Goal: Task Accomplishment & Management: Complete application form

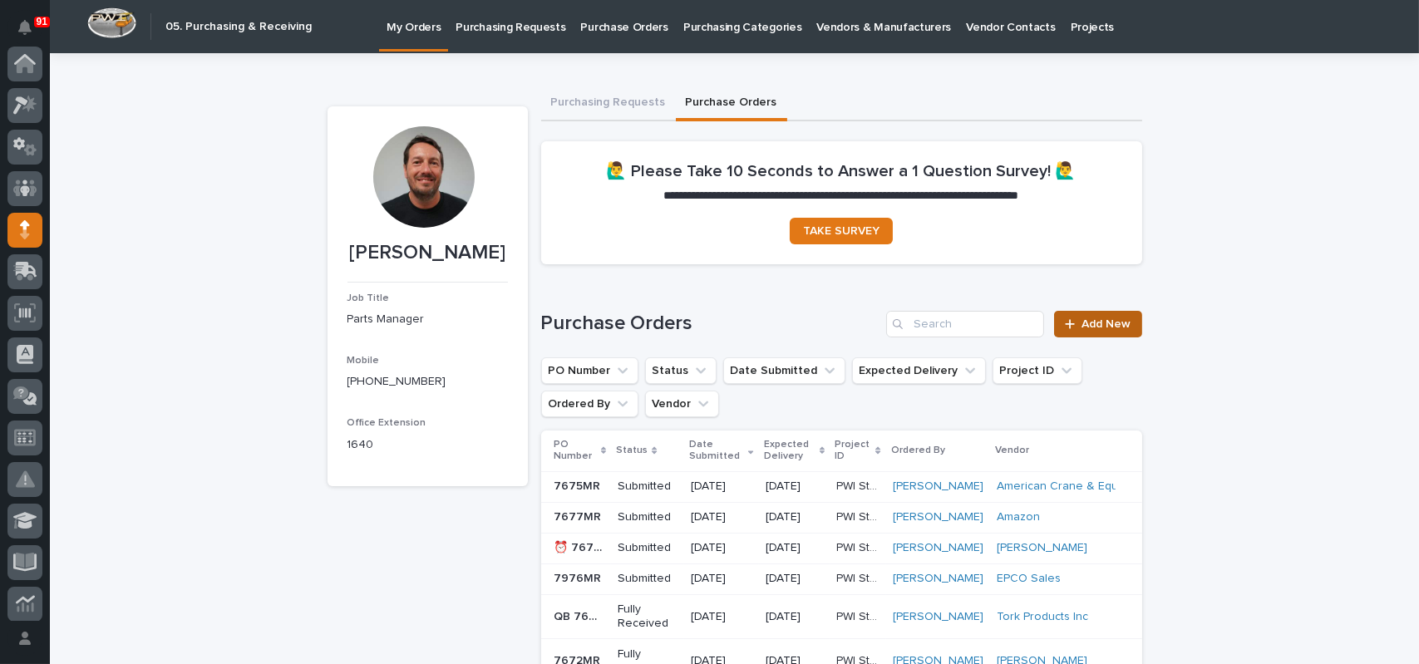
scroll to position [166, 0]
click at [1074, 317] on link "Add New" at bounding box center [1097, 324] width 87 height 27
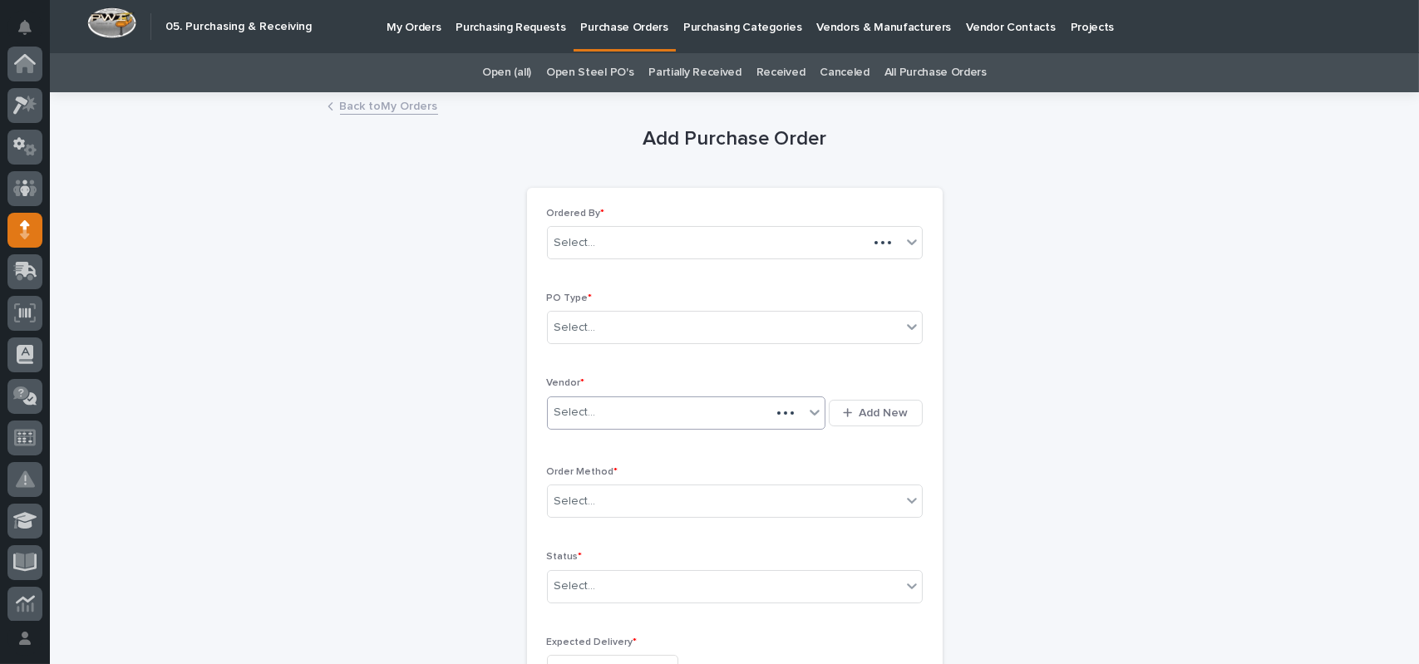
scroll to position [166, 0]
click at [588, 323] on div "Select..." at bounding box center [724, 327] width 353 height 27
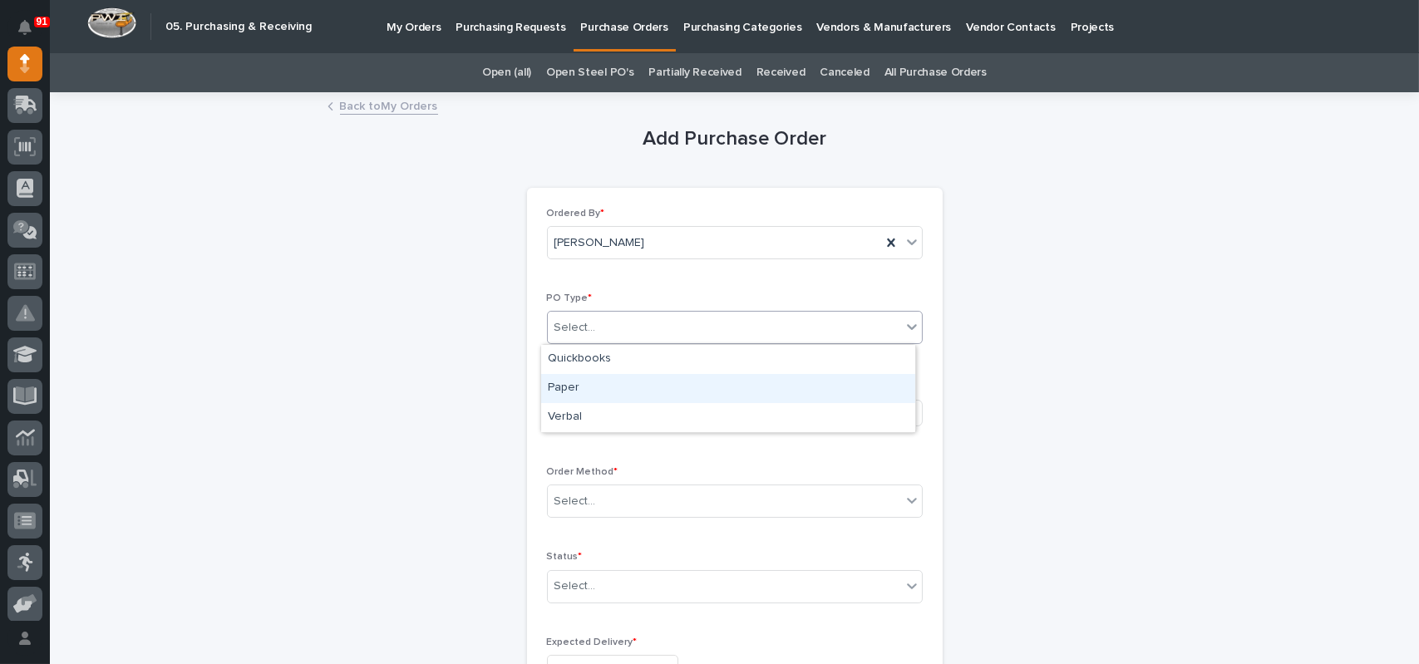
click at [565, 388] on div "Paper" at bounding box center [728, 388] width 374 height 29
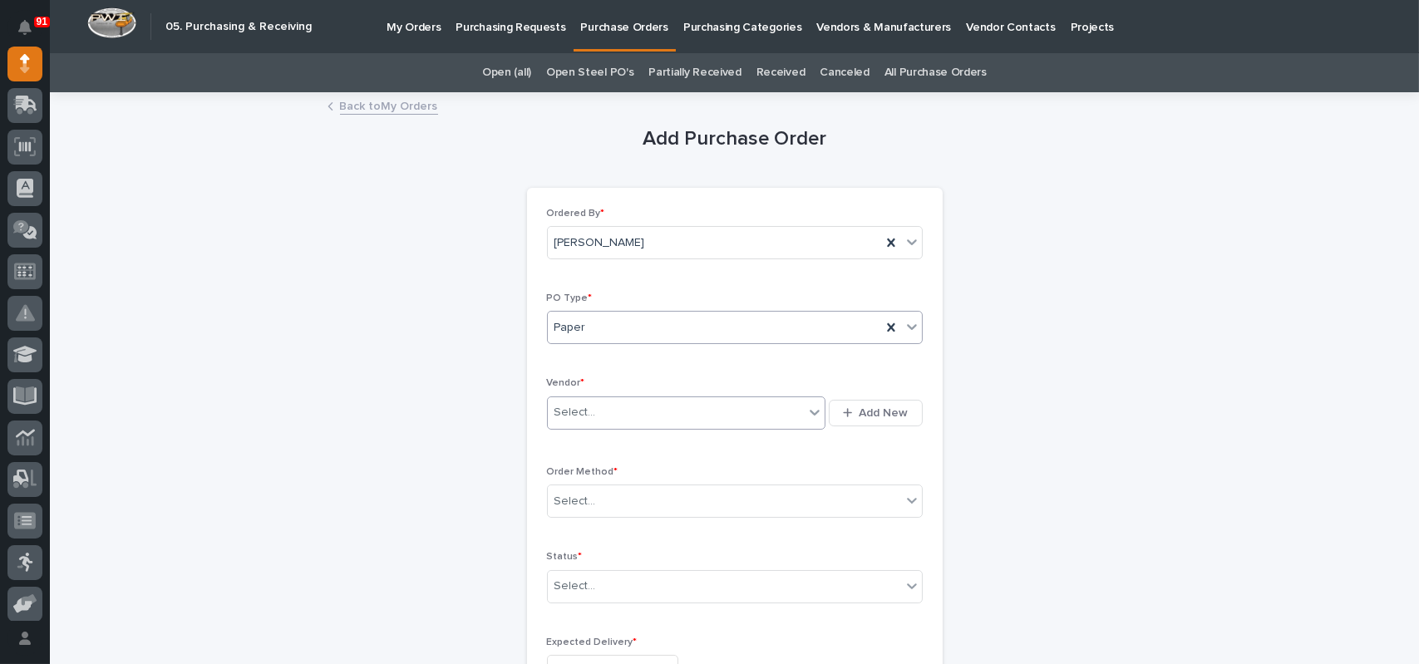
click at [583, 418] on div "Select..." at bounding box center [575, 412] width 42 height 17
type input "*****"
click at [631, 441] on div "Engineered Components Group" at bounding box center [680, 444] width 278 height 29
click at [580, 517] on div "Order Method * Select..." at bounding box center [735, 498] width 376 height 65
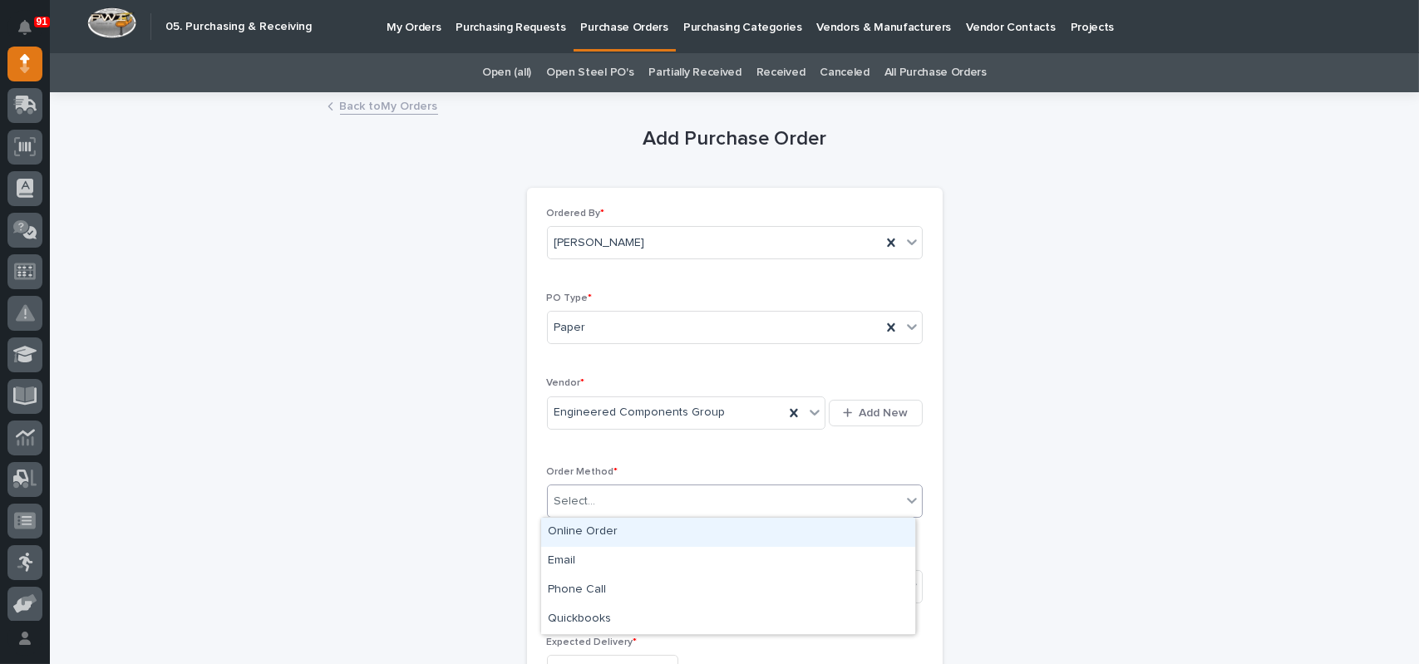
click at [586, 509] on div "Select..." at bounding box center [724, 501] width 353 height 27
click at [595, 533] on div "Online Order" at bounding box center [728, 532] width 374 height 29
click at [625, 500] on div "Online Order" at bounding box center [714, 501] width 333 height 27
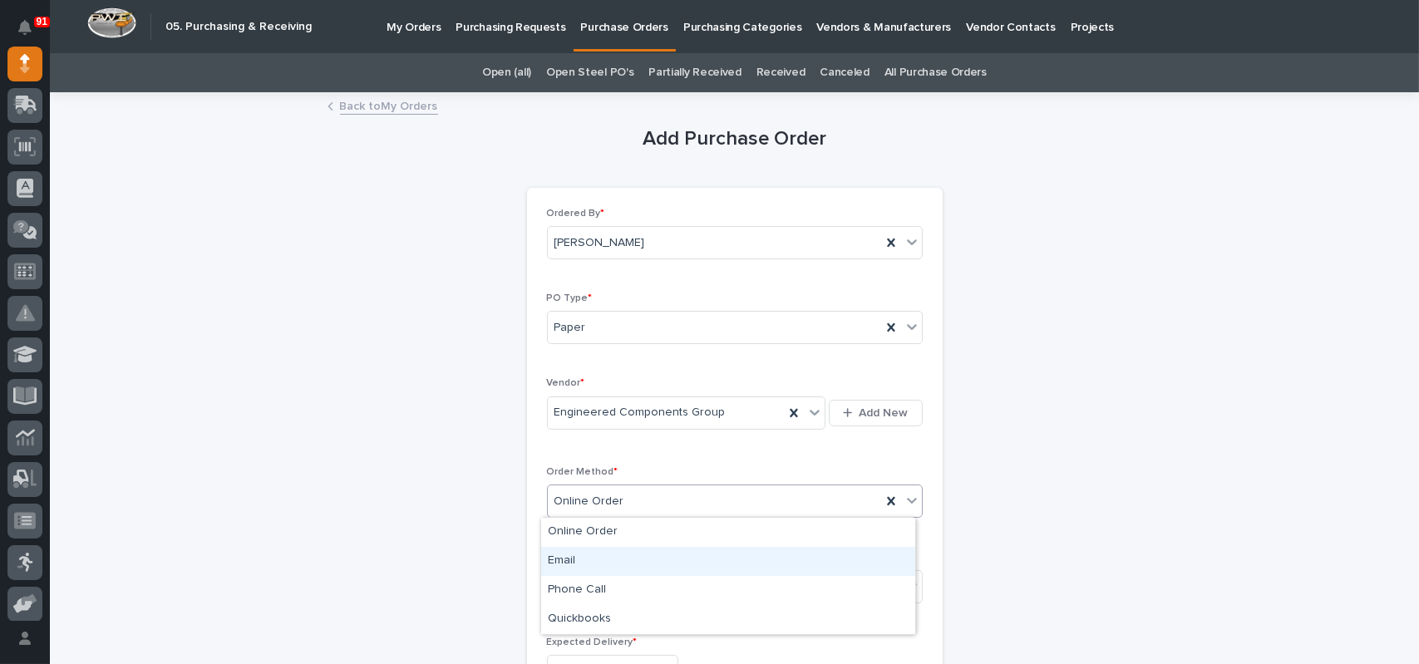
click at [585, 565] on div "Email" at bounding box center [728, 561] width 374 height 29
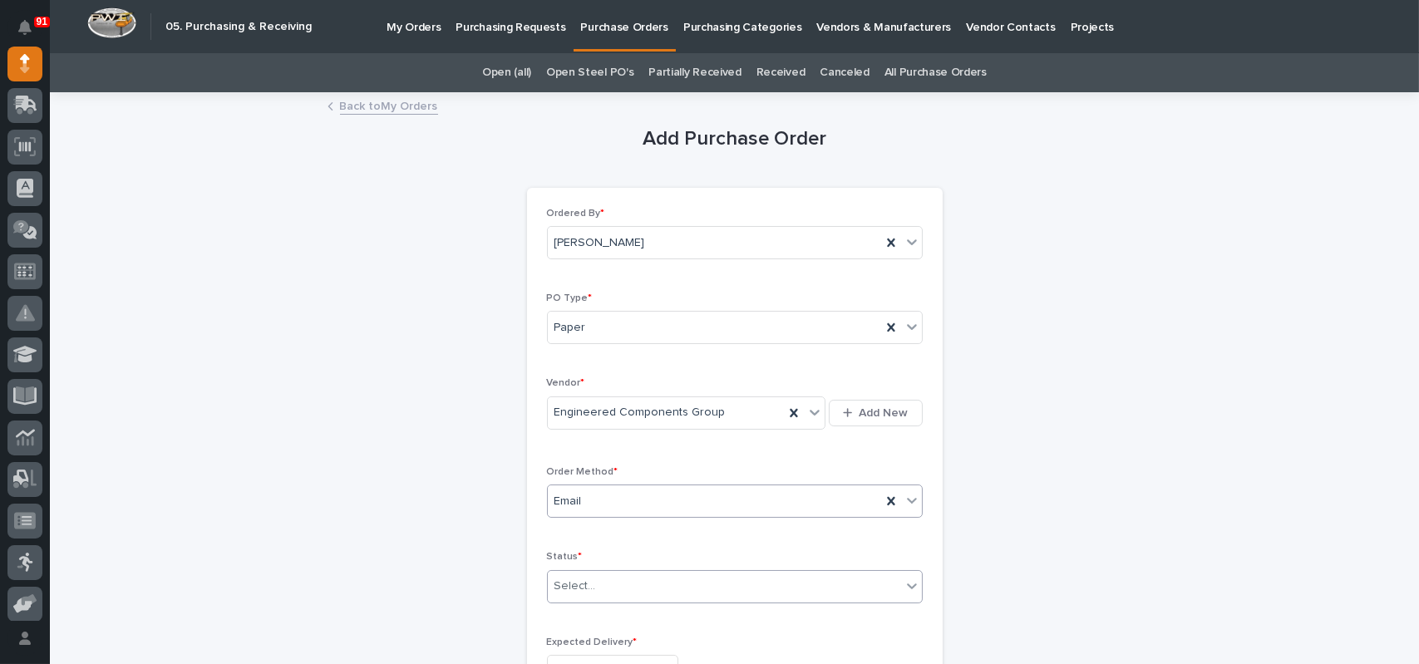
click at [604, 583] on div "Select..." at bounding box center [724, 586] width 353 height 27
click at [575, 462] on div "Submitted" at bounding box center [728, 466] width 374 height 29
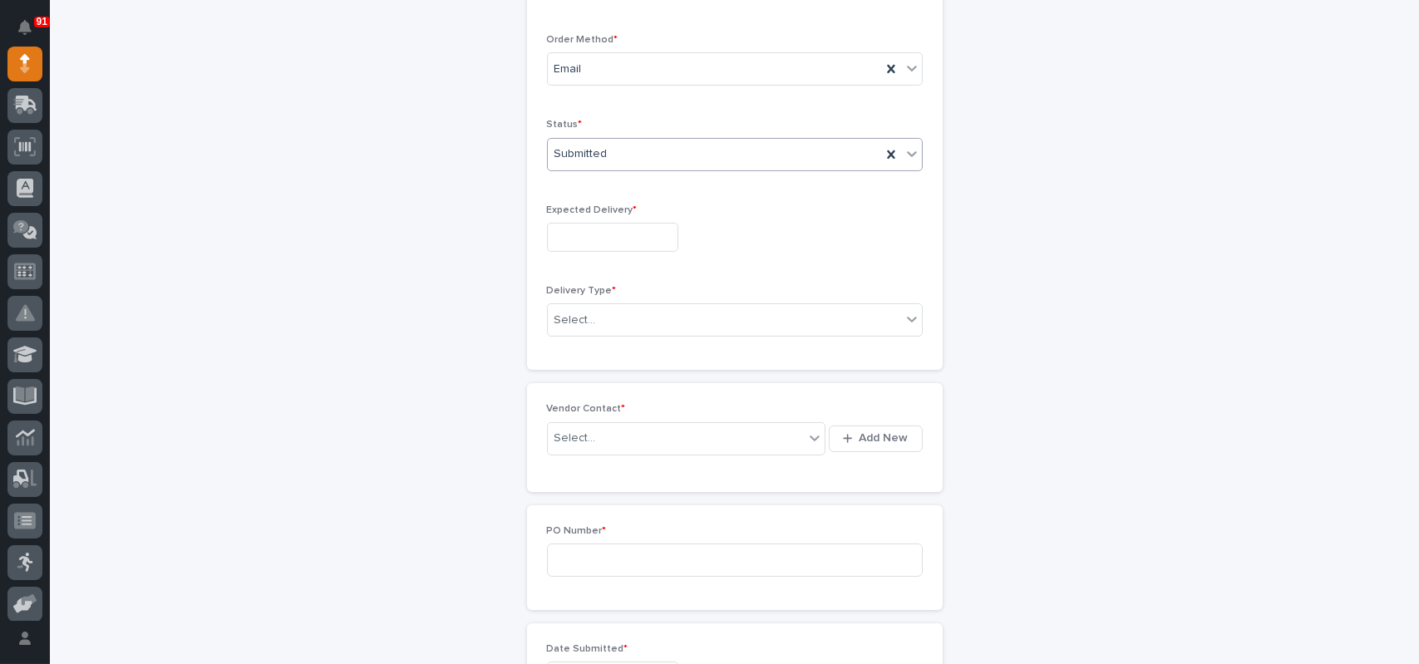
scroll to position [434, 0]
click at [600, 306] on div "Select..." at bounding box center [724, 318] width 353 height 27
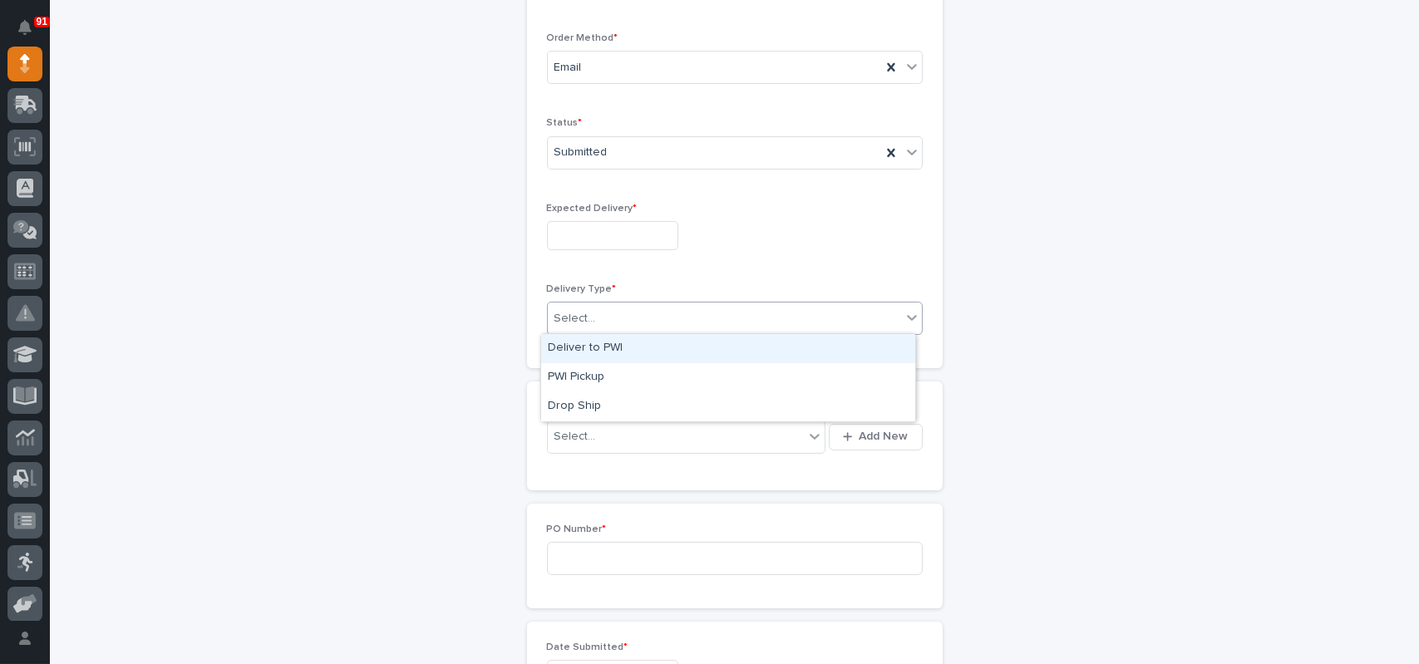
click at [590, 347] on div "Deliver to PWI" at bounding box center [728, 348] width 374 height 29
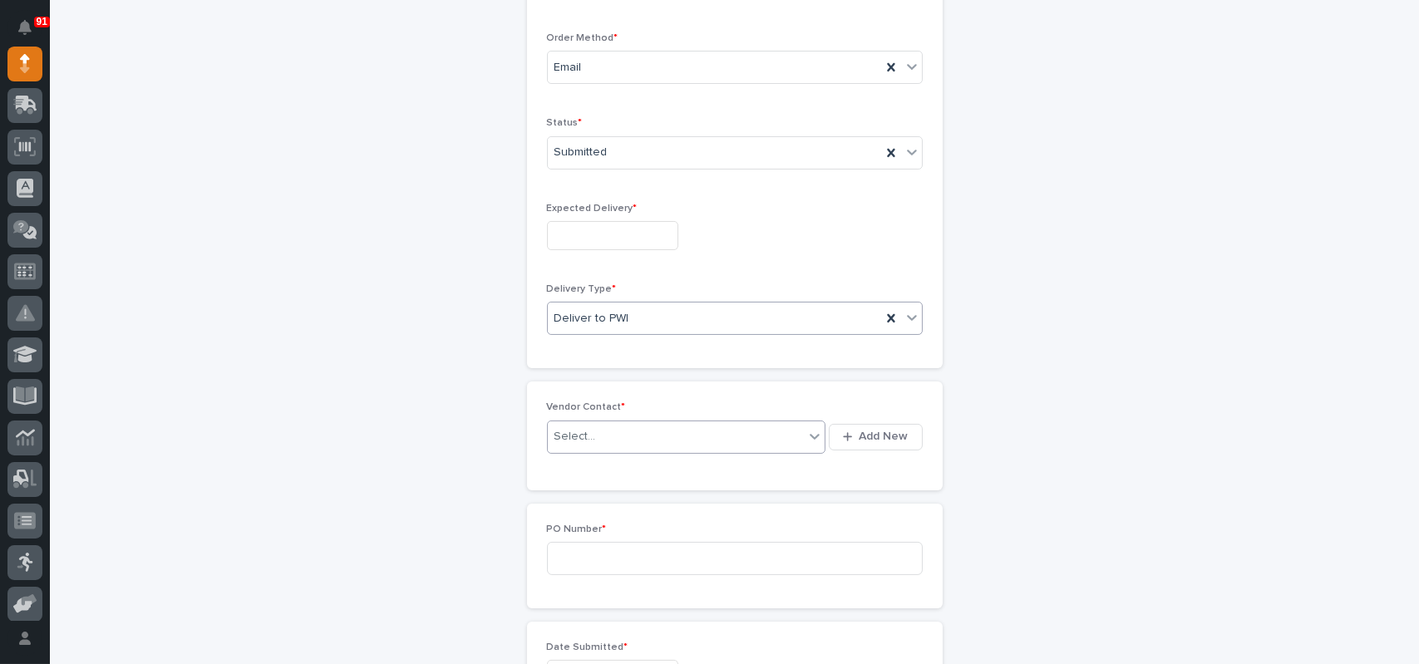
click at [571, 441] on div "Select..." at bounding box center [575, 436] width 42 height 17
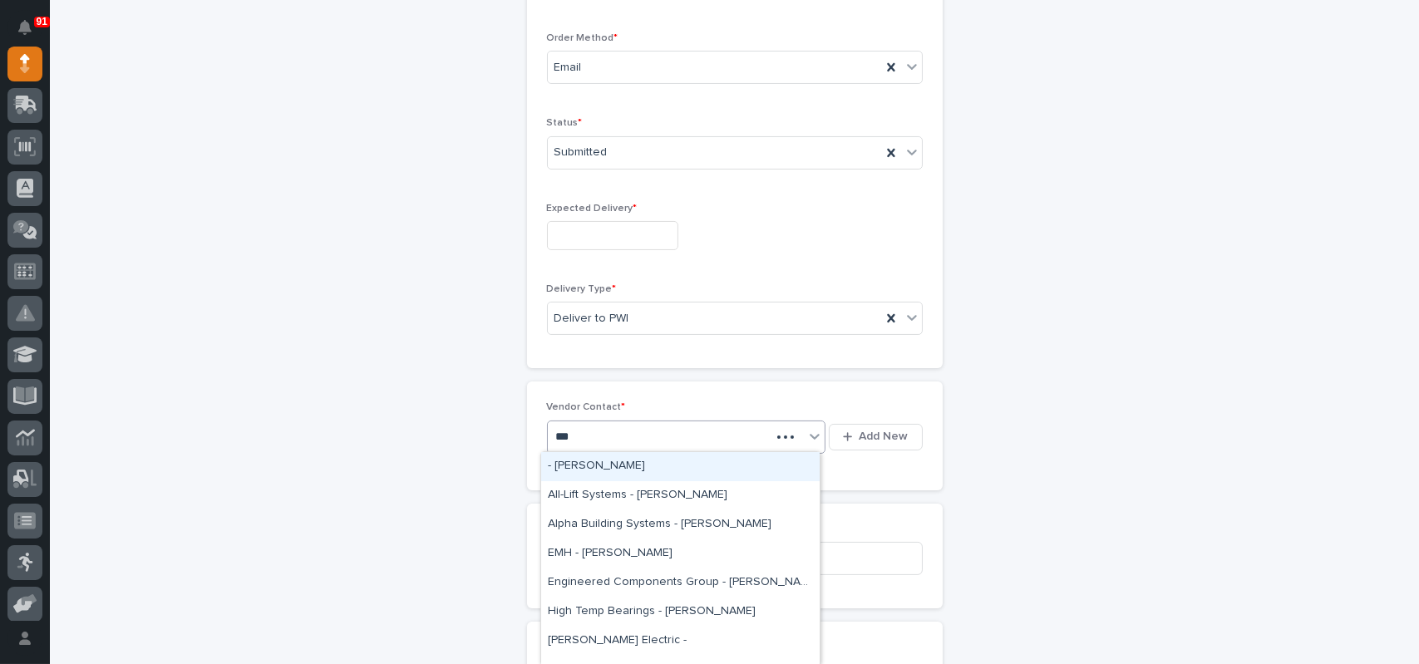
type input "****"
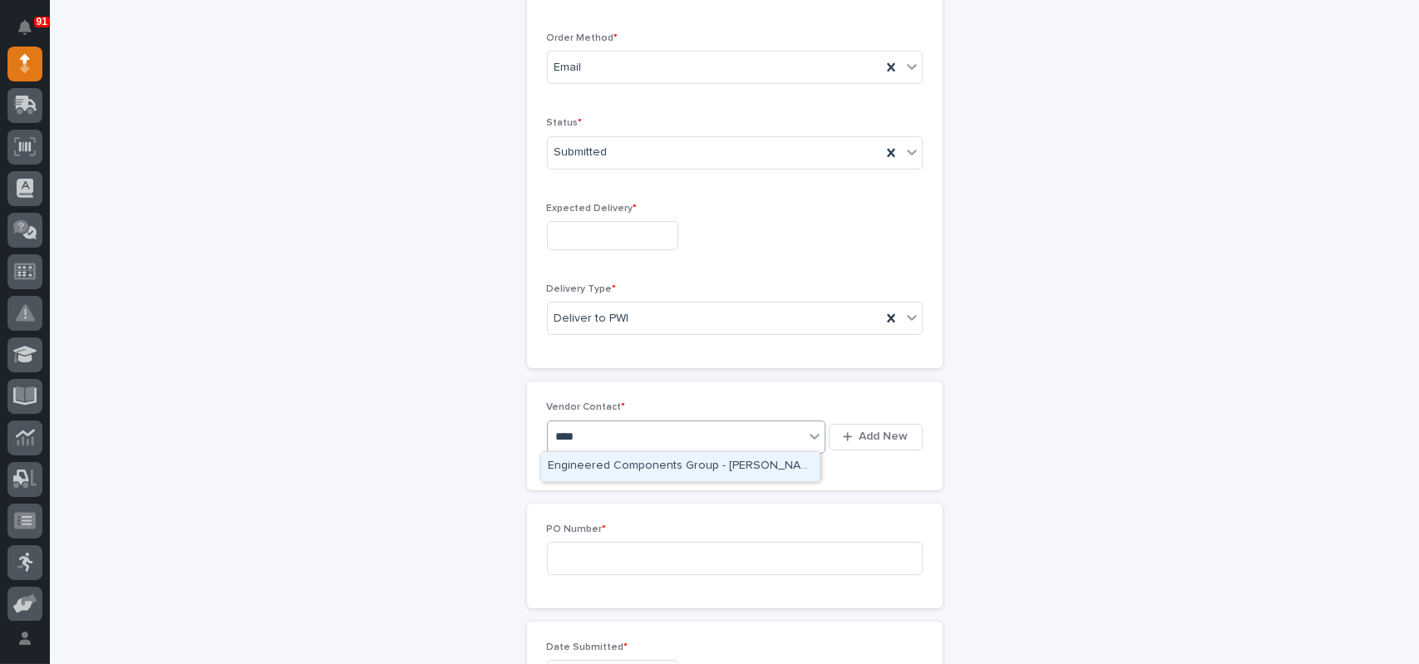
click at [637, 469] on div "Engineered Components Group - [PERSON_NAME]" at bounding box center [680, 466] width 278 height 29
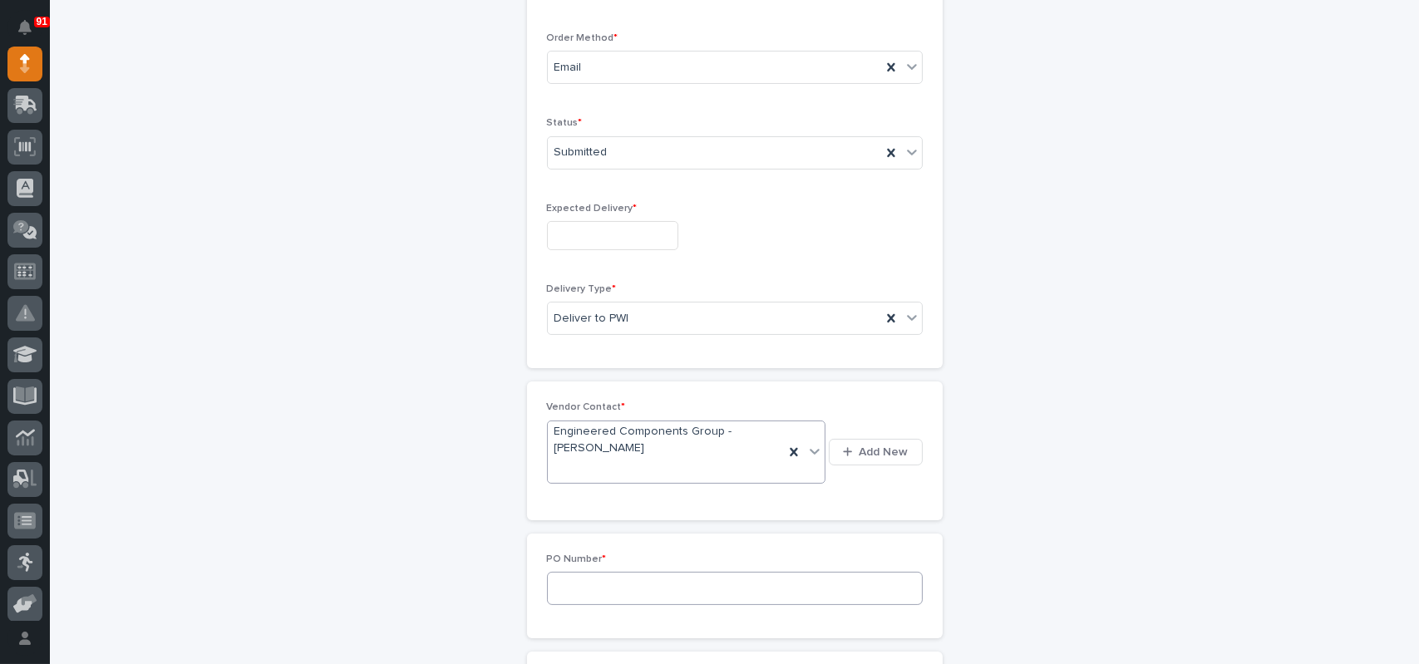
scroll to position [449, 0]
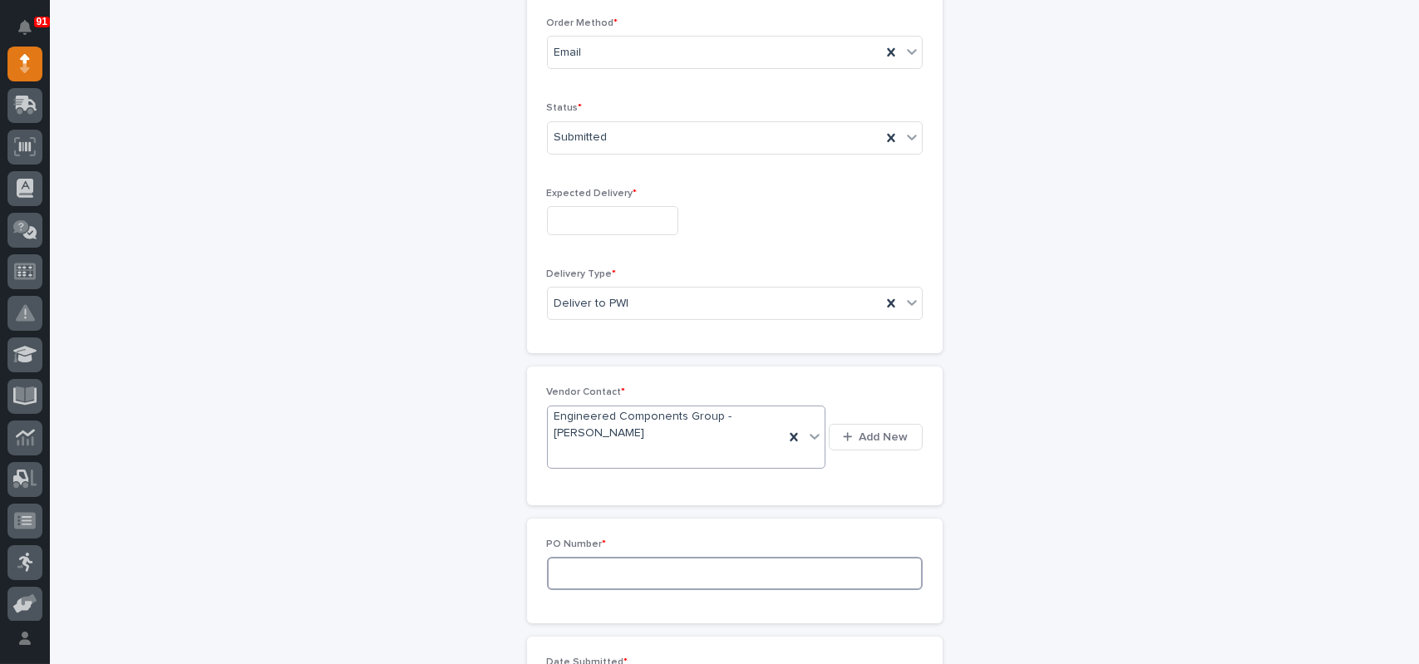
click at [576, 567] on input at bounding box center [735, 573] width 376 height 33
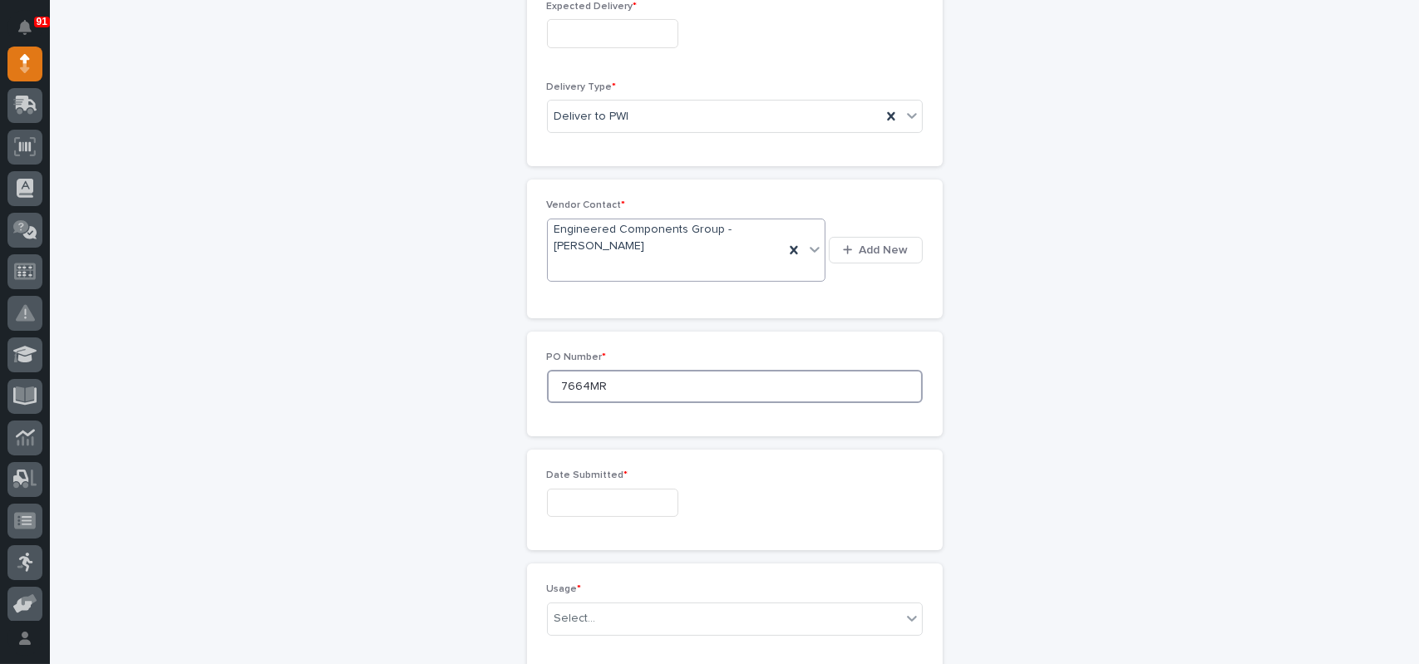
scroll to position [698, 0]
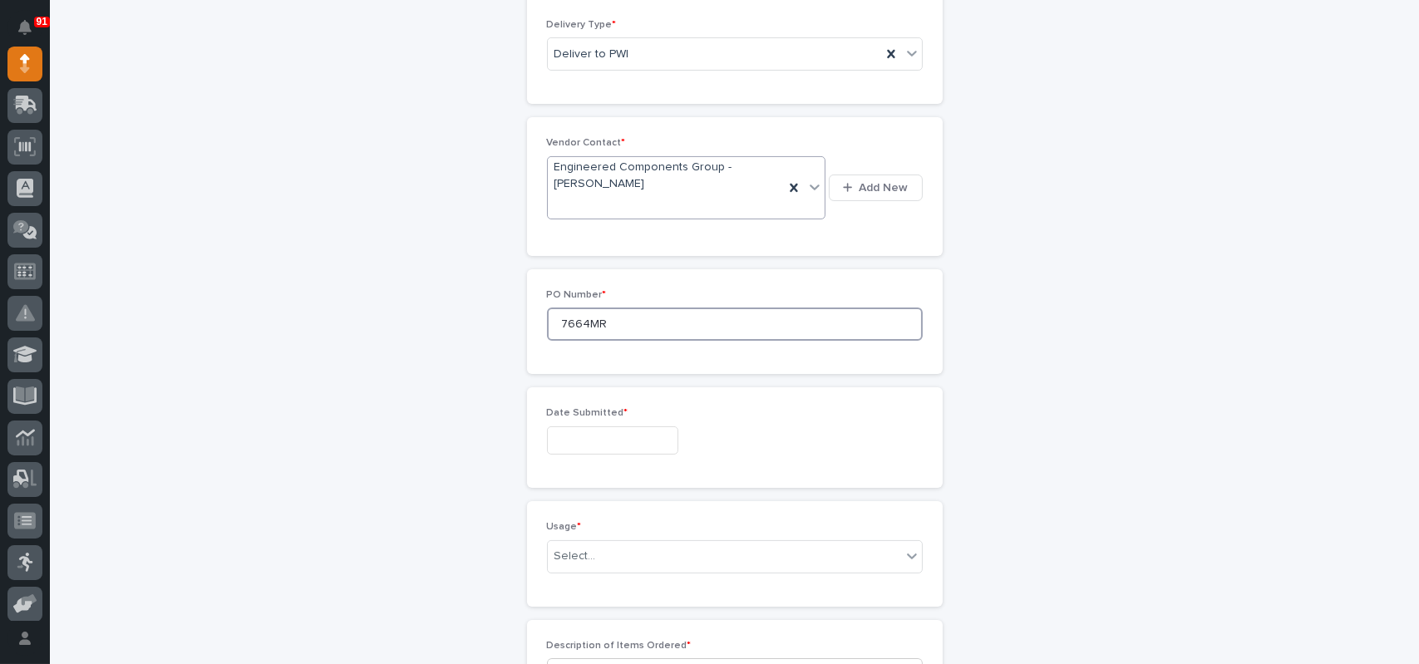
type input "7664MR"
click at [593, 435] on input "text" at bounding box center [612, 440] width 131 height 29
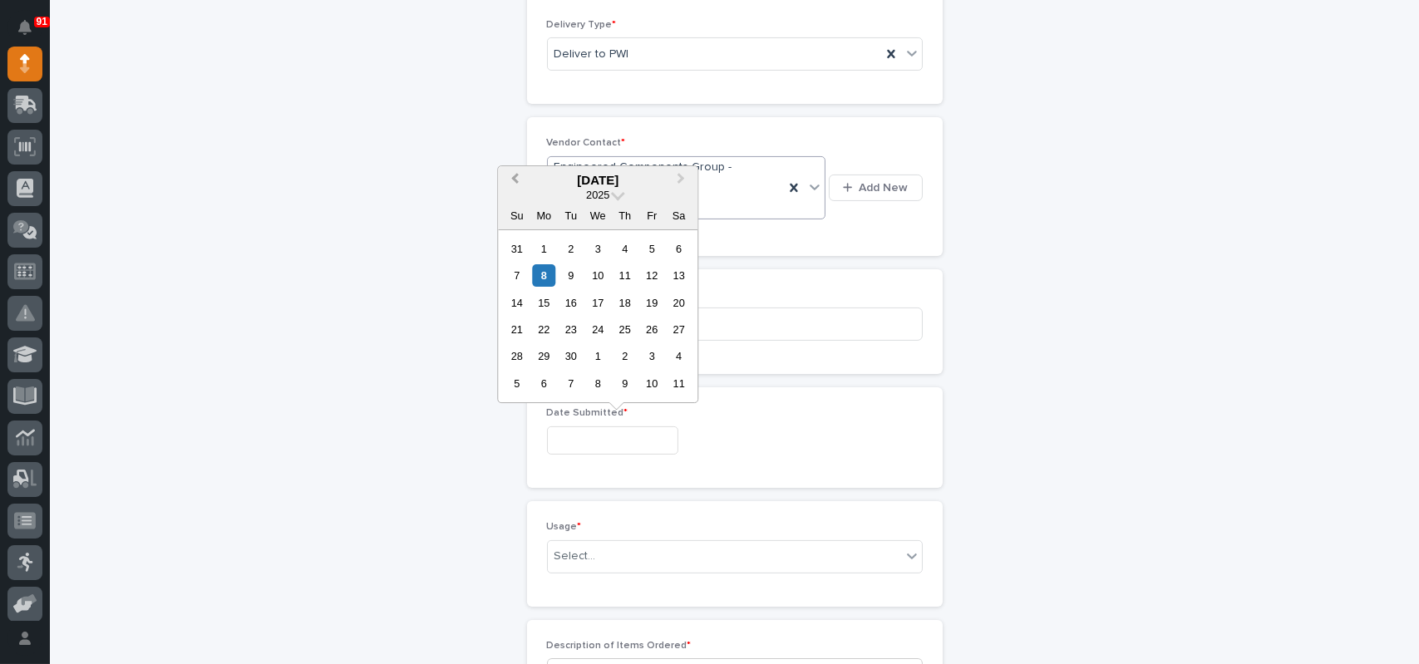
click at [512, 184] on button "Previous Month" at bounding box center [512, 181] width 27 height 27
click at [625, 296] on div "14" at bounding box center [624, 303] width 22 height 22
type input "**********"
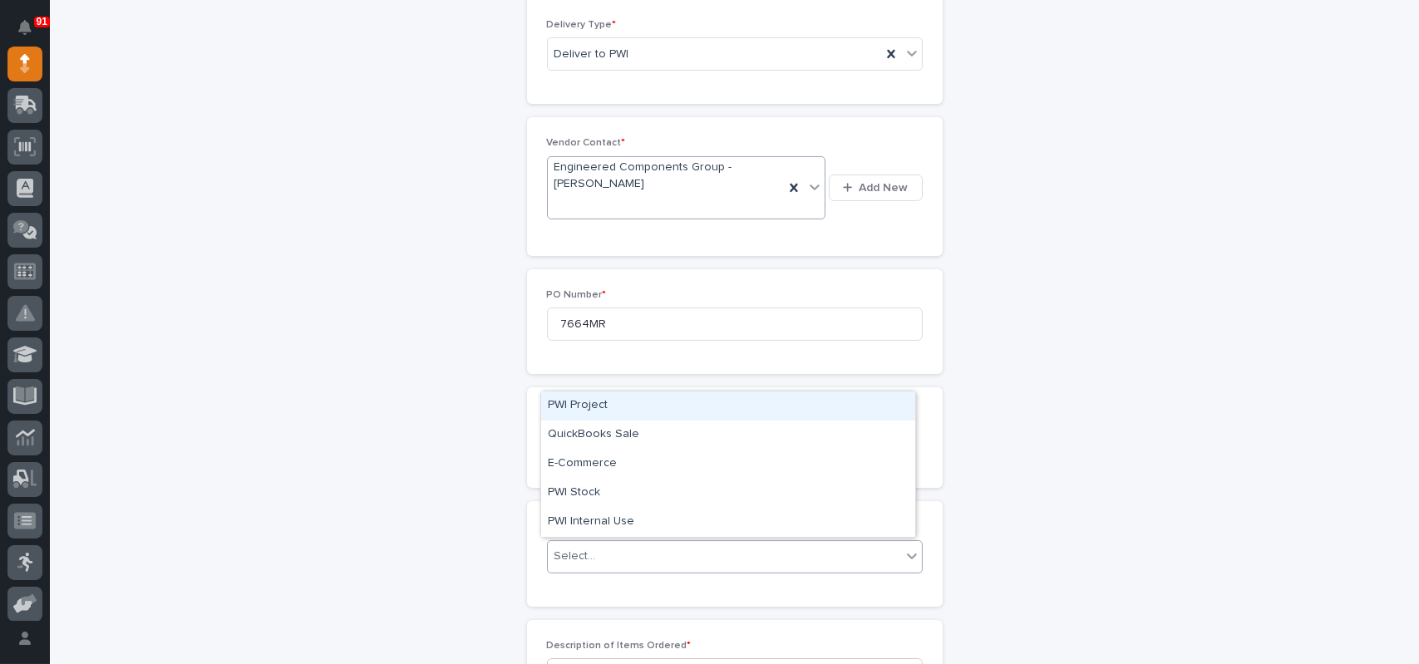
click at [606, 543] on div "Select..." at bounding box center [724, 556] width 353 height 27
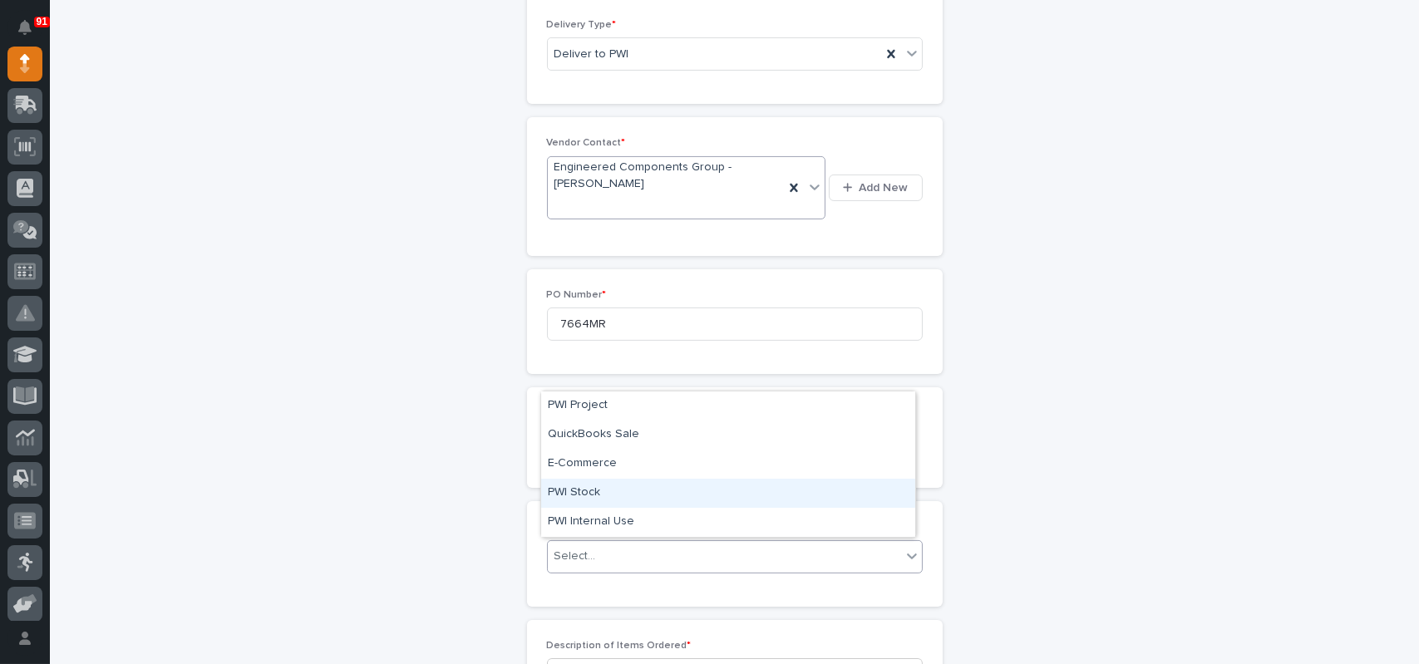
drag, startPoint x: 577, startPoint y: 478, endPoint x: 572, endPoint y: 491, distance: 14.2
click at [572, 491] on div "PWI Stock" at bounding box center [728, 493] width 374 height 29
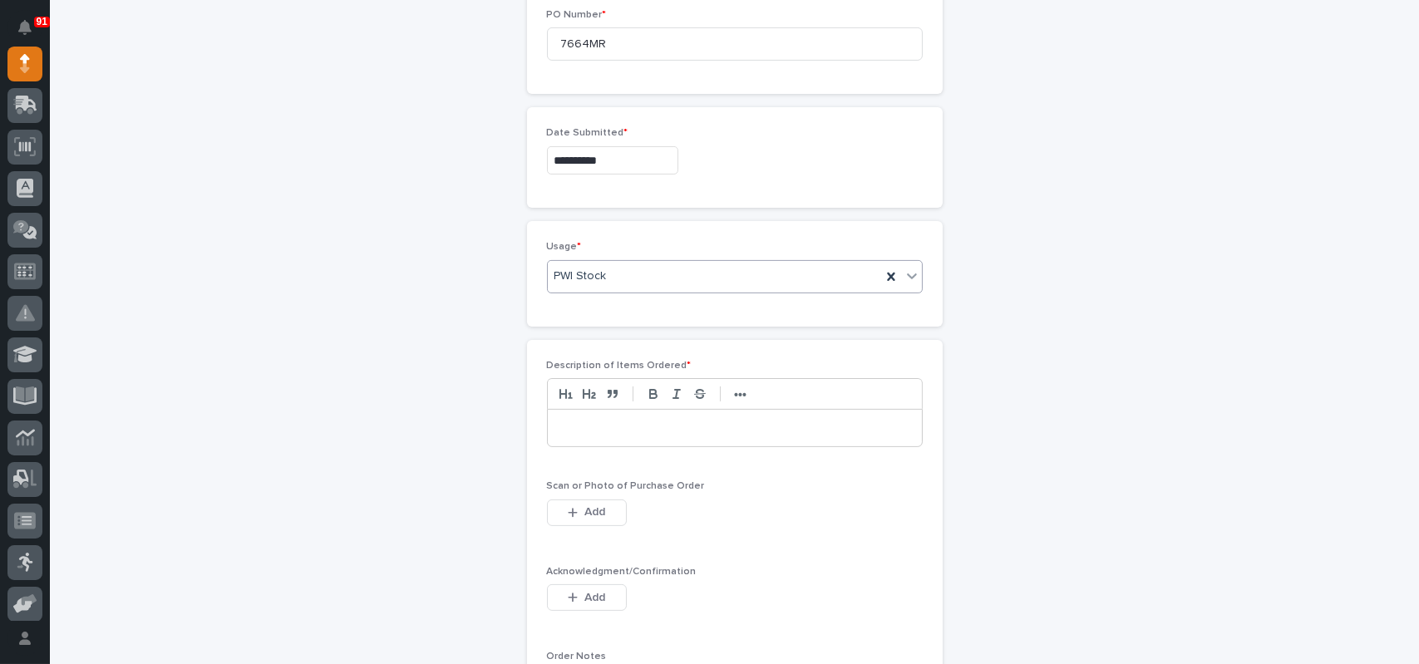
scroll to position [1030, 0]
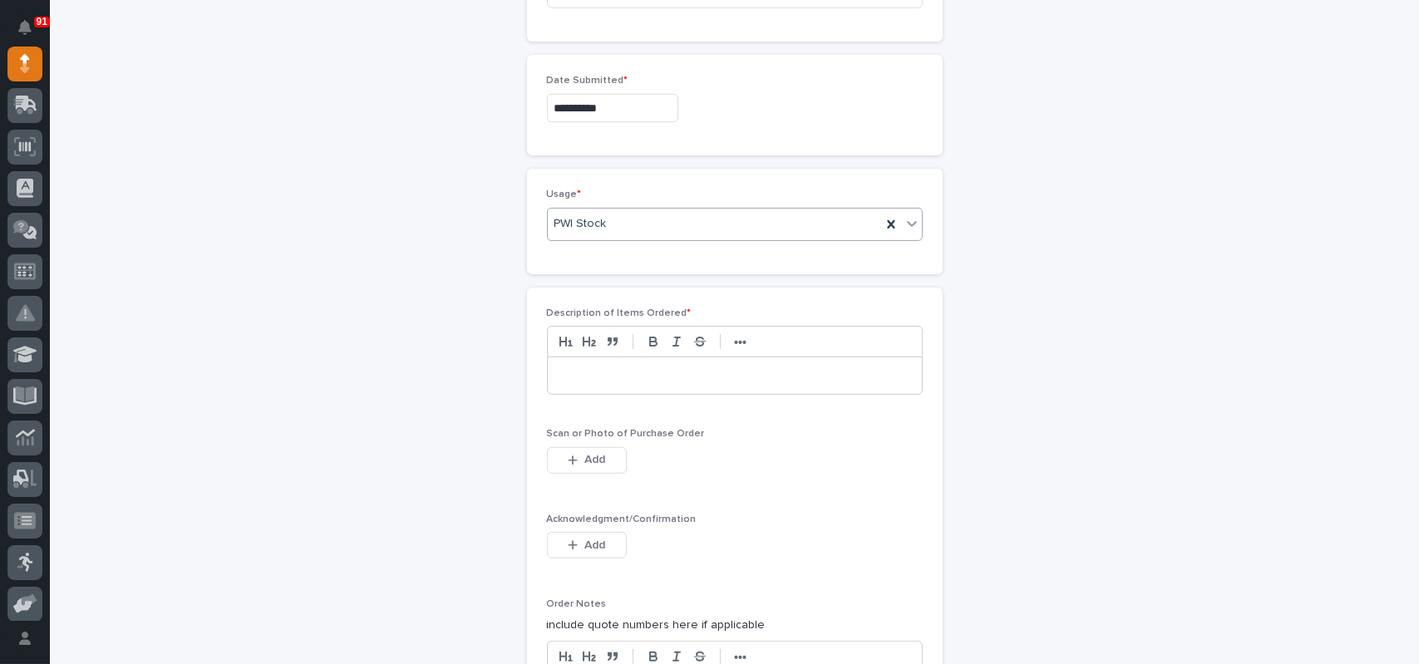
click at [611, 371] on p at bounding box center [734, 375] width 349 height 17
click at [586, 452] on span "Add" at bounding box center [594, 459] width 21 height 15
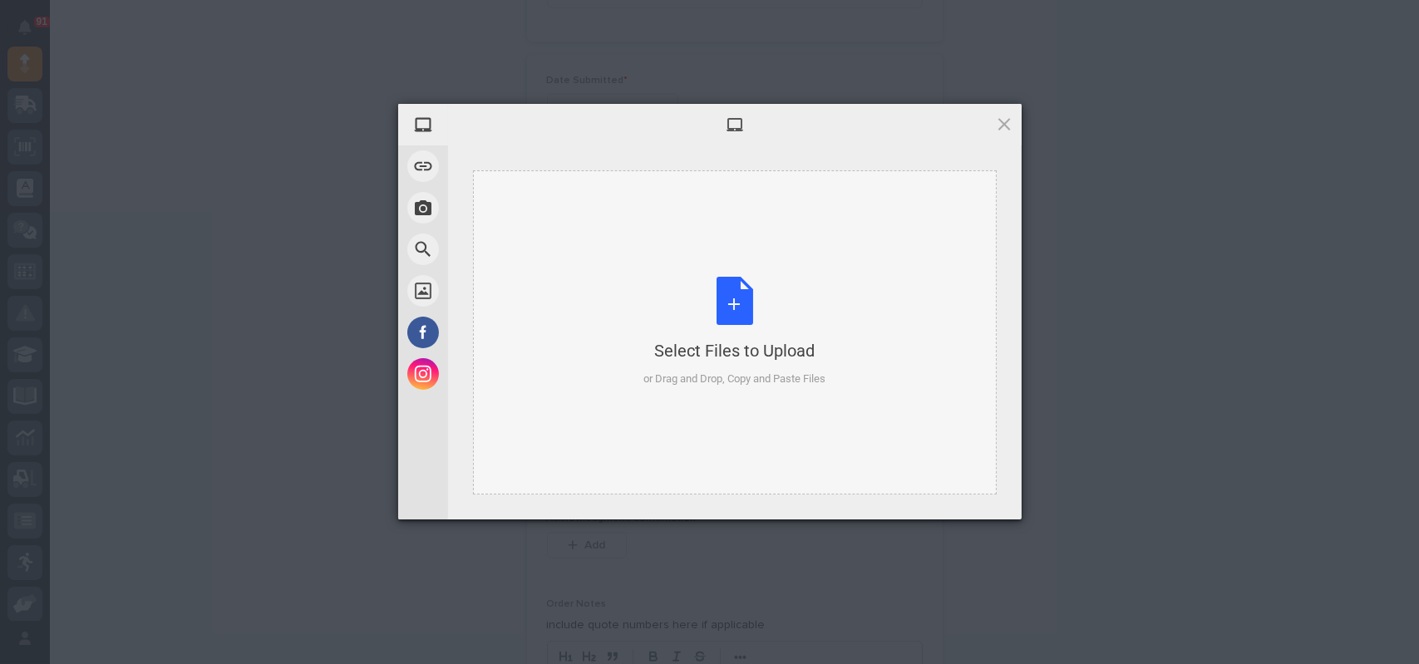
click at [731, 288] on div "Select Files to Upload or Drag and Drop, Copy and Paste Files" at bounding box center [734, 332] width 182 height 111
click at [737, 295] on div "Select Files to Upload or Drag and Drop, Copy and Paste Files" at bounding box center [734, 332] width 182 height 111
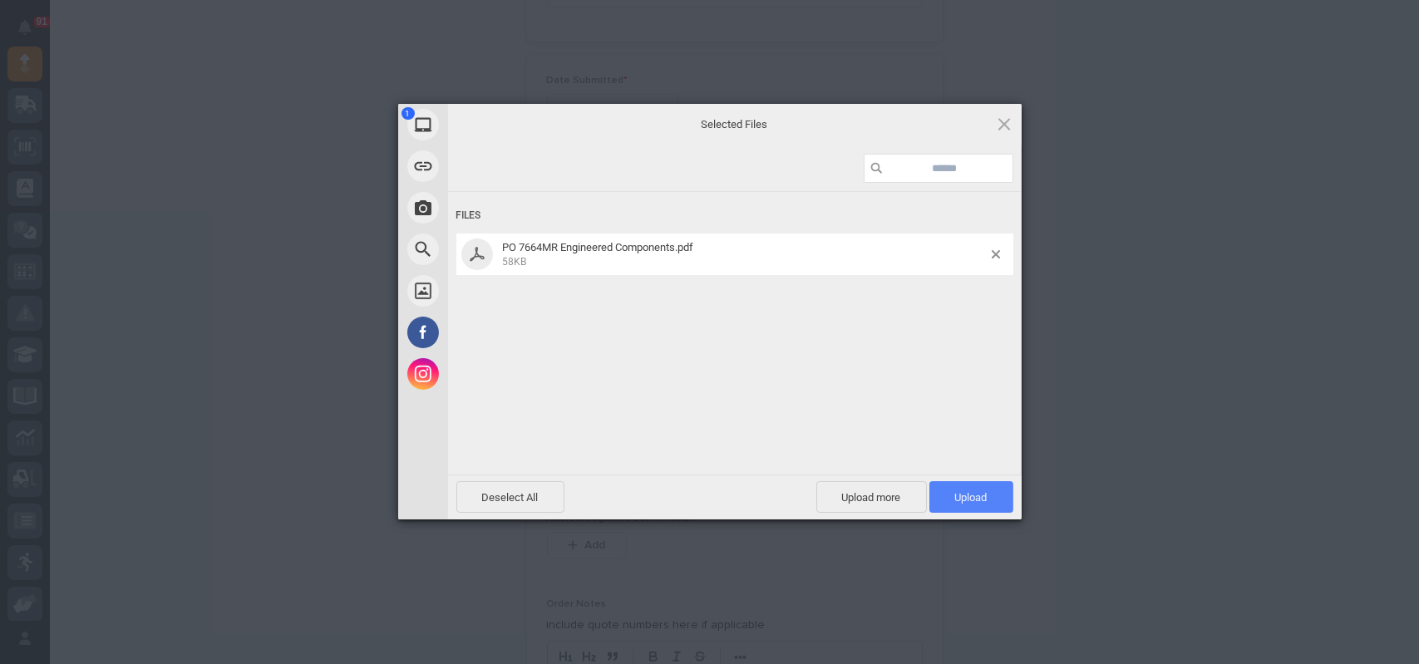
click at [976, 495] on span "Upload 1" at bounding box center [971, 497] width 32 height 12
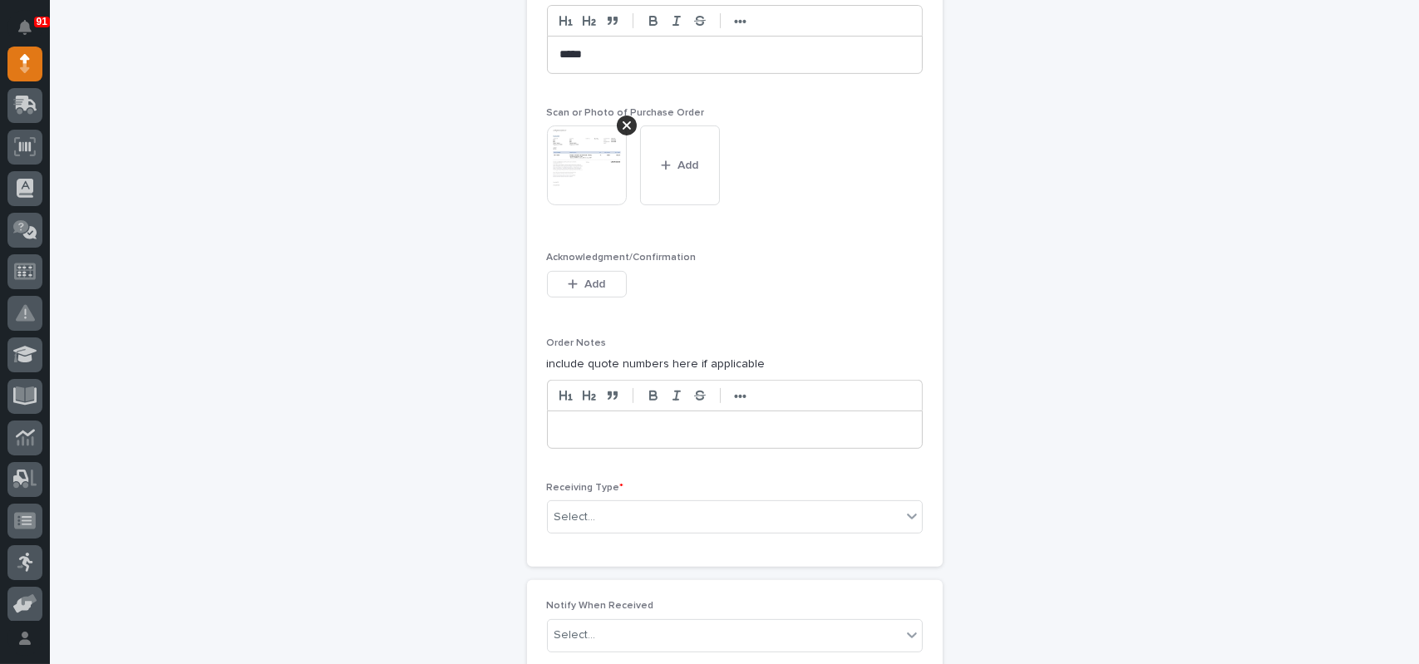
scroll to position [1393, 0]
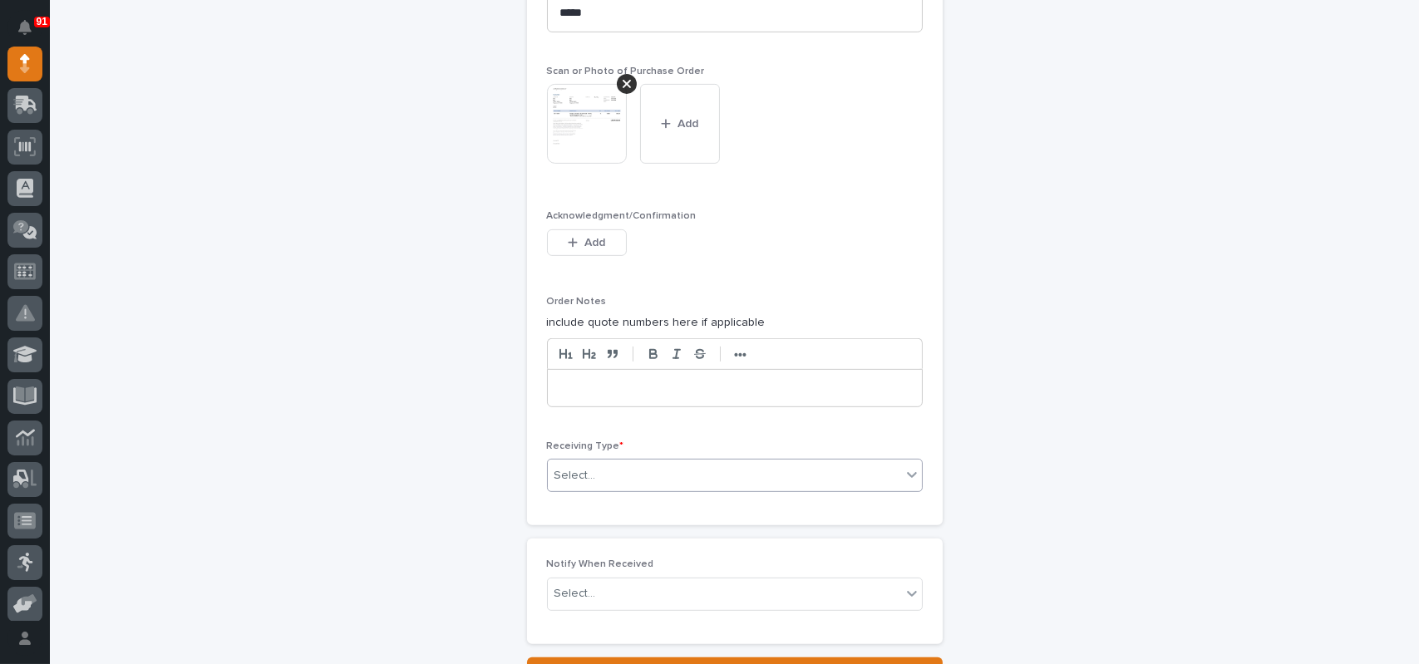
click at [562, 467] on div "Select..." at bounding box center [575, 475] width 42 height 17
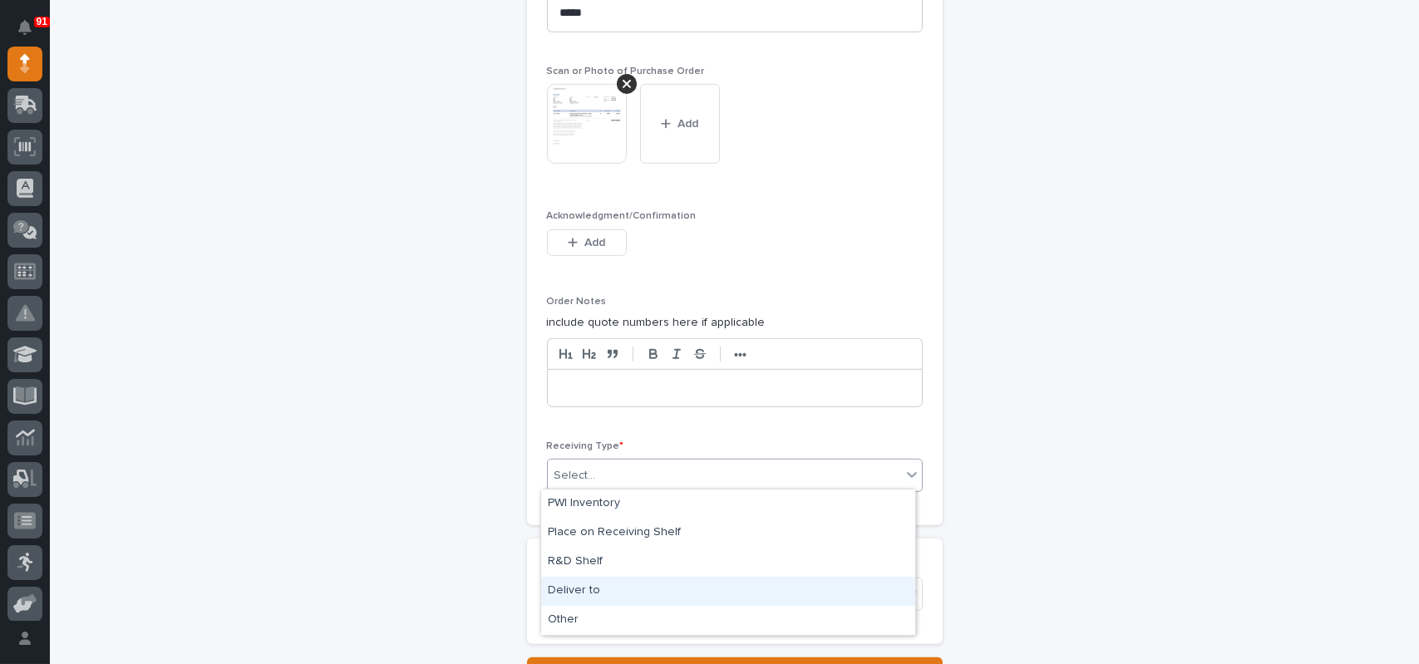
click at [568, 592] on div "Deliver to" at bounding box center [728, 591] width 374 height 29
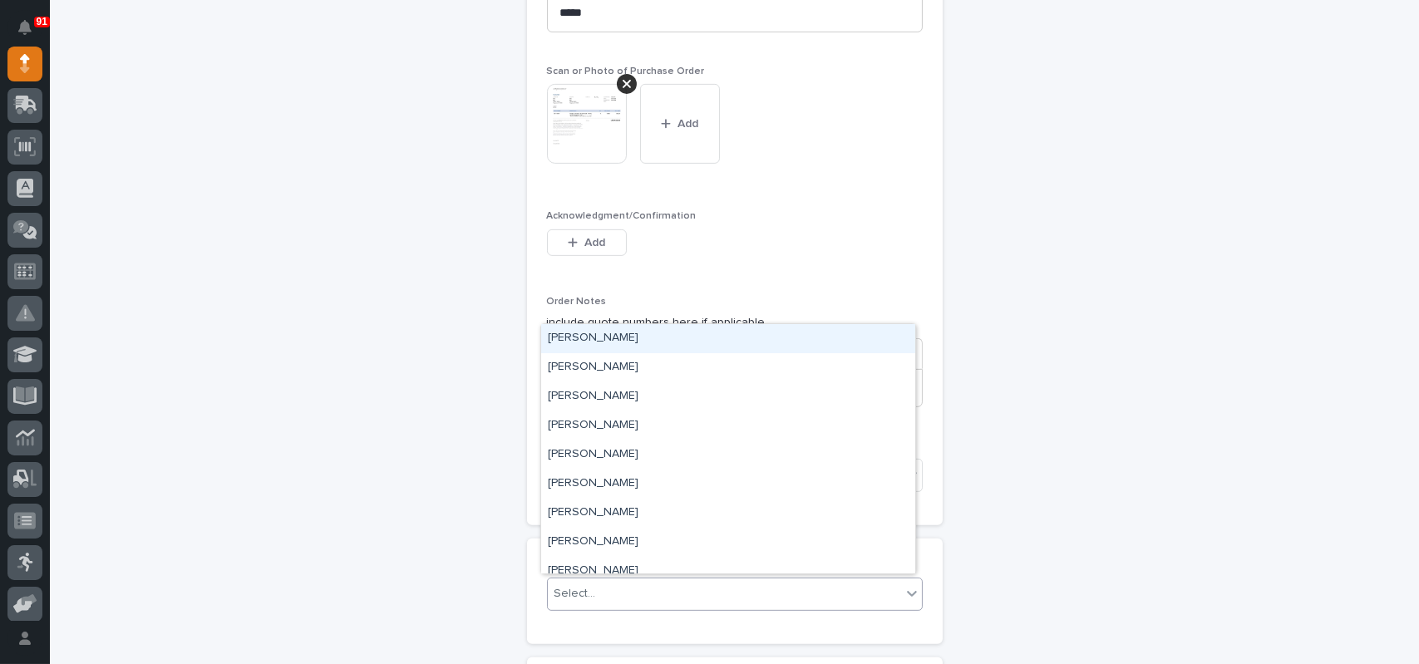
click at [613, 581] on div "Select..." at bounding box center [724, 593] width 353 height 27
type input "****"
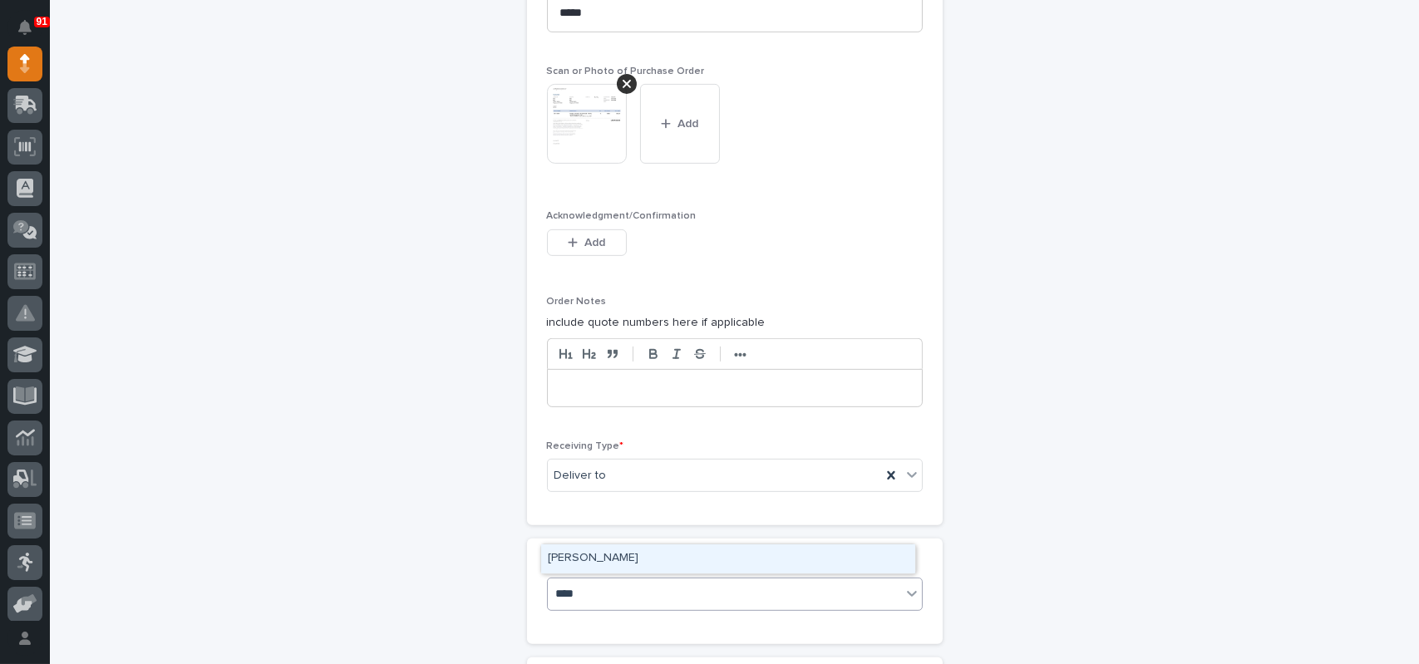
click at [600, 561] on div "[PERSON_NAME]" at bounding box center [728, 558] width 374 height 29
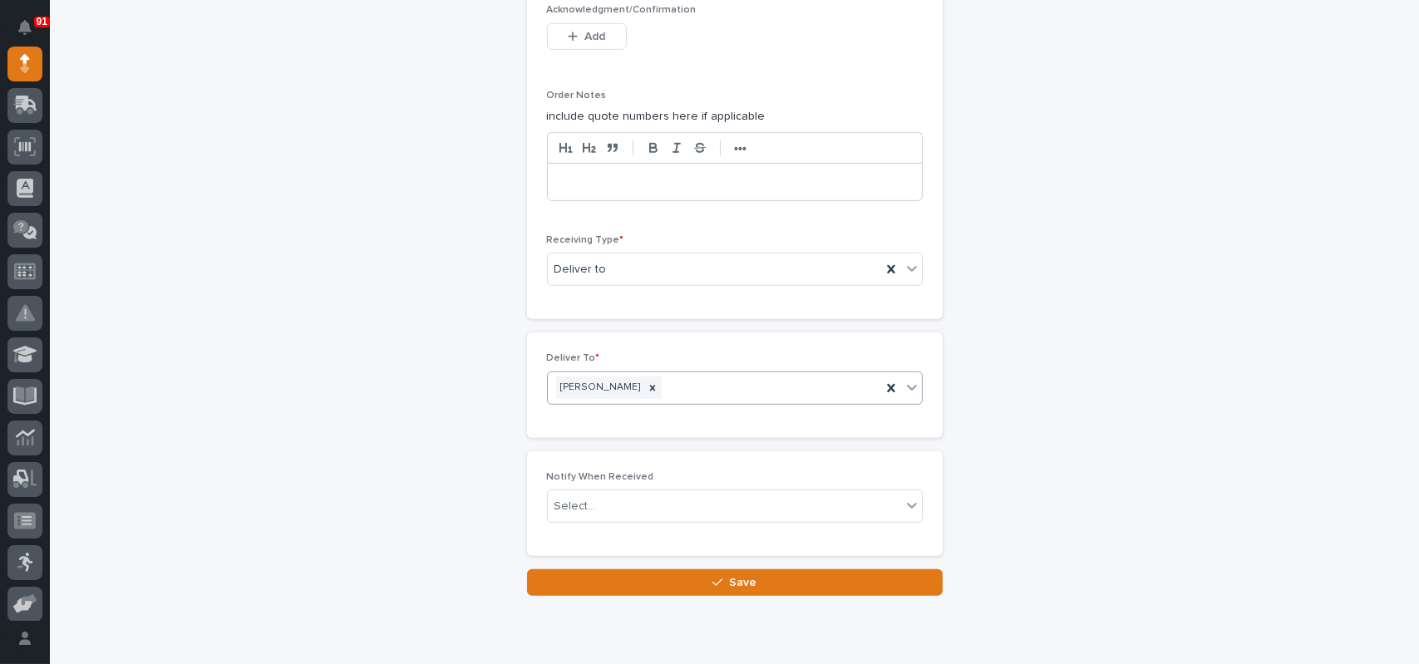
scroll to position [1658, 0]
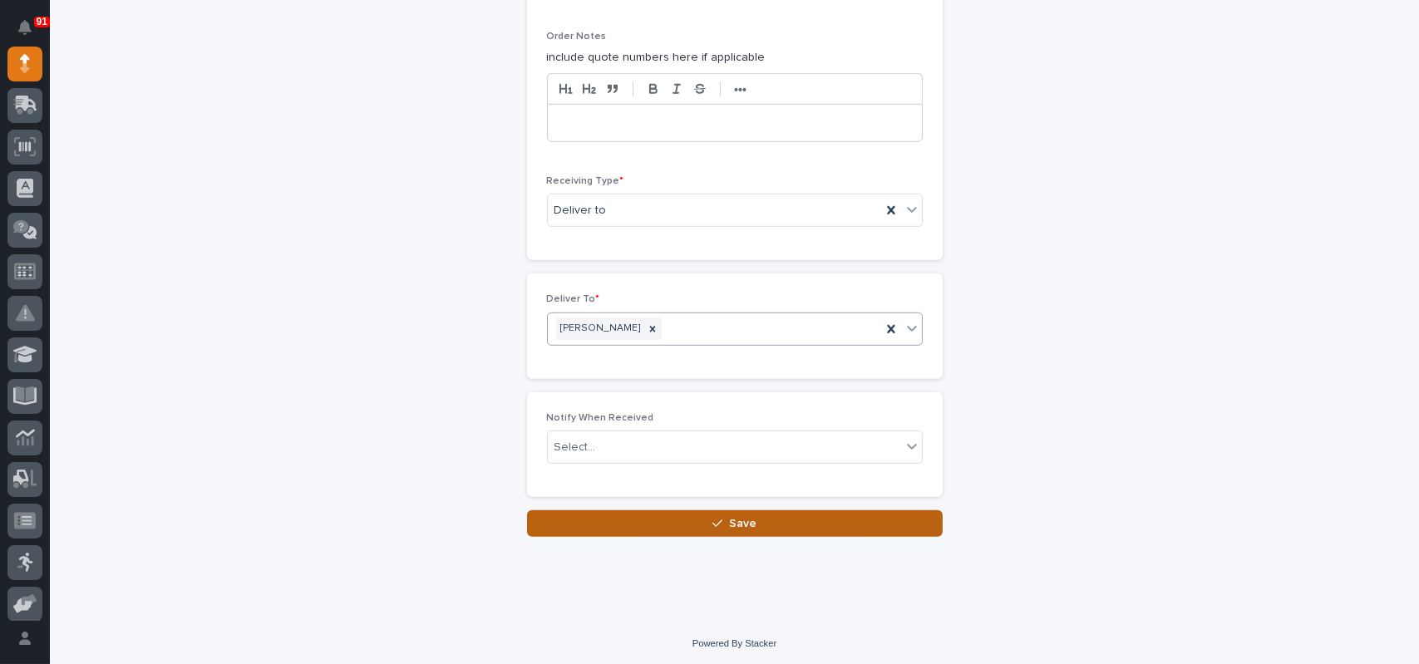
click at [701, 523] on button "Save" at bounding box center [735, 523] width 416 height 27
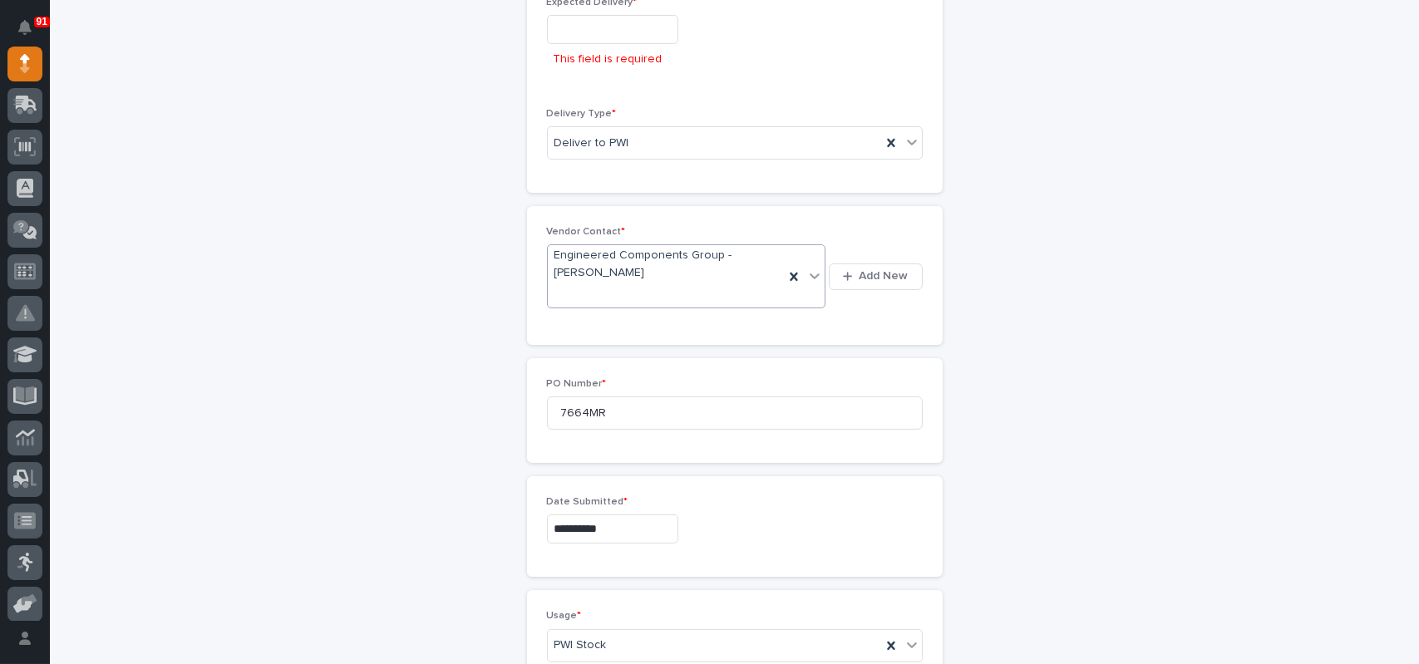
scroll to position [647, 0]
click at [556, 19] on input "text" at bounding box center [612, 22] width 131 height 29
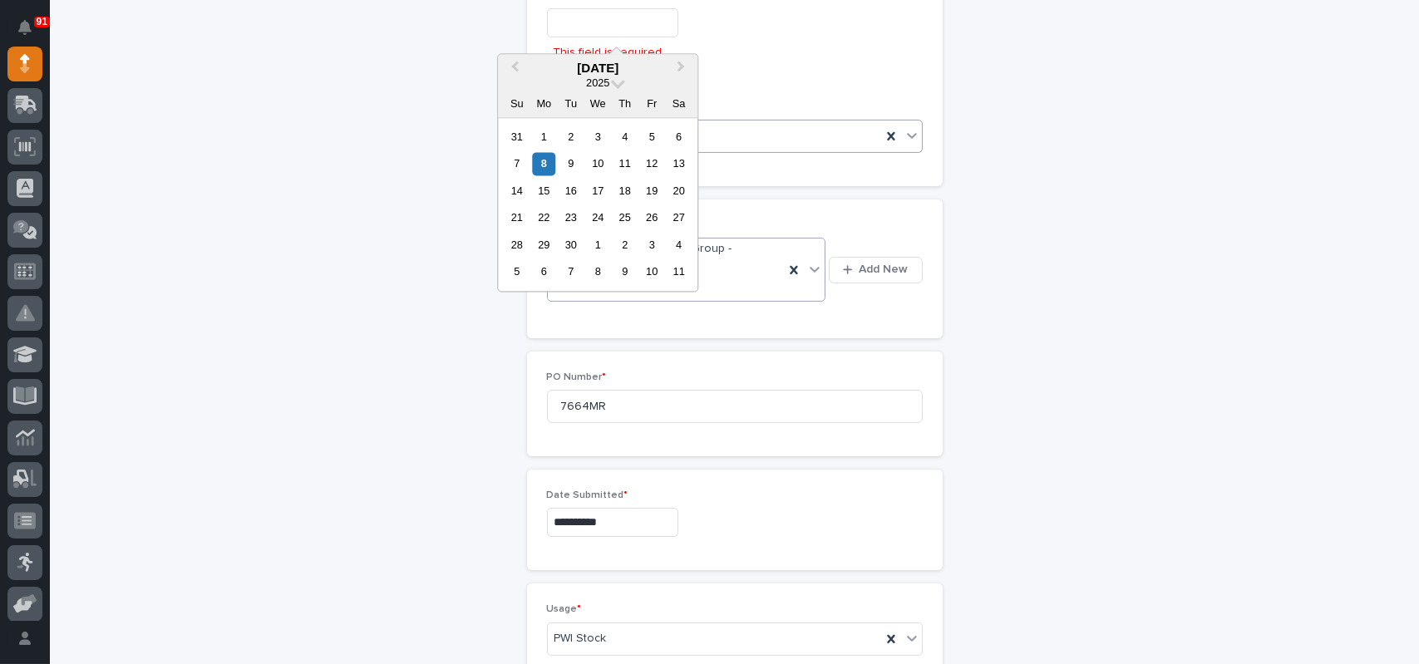
scroll to position [480, 0]
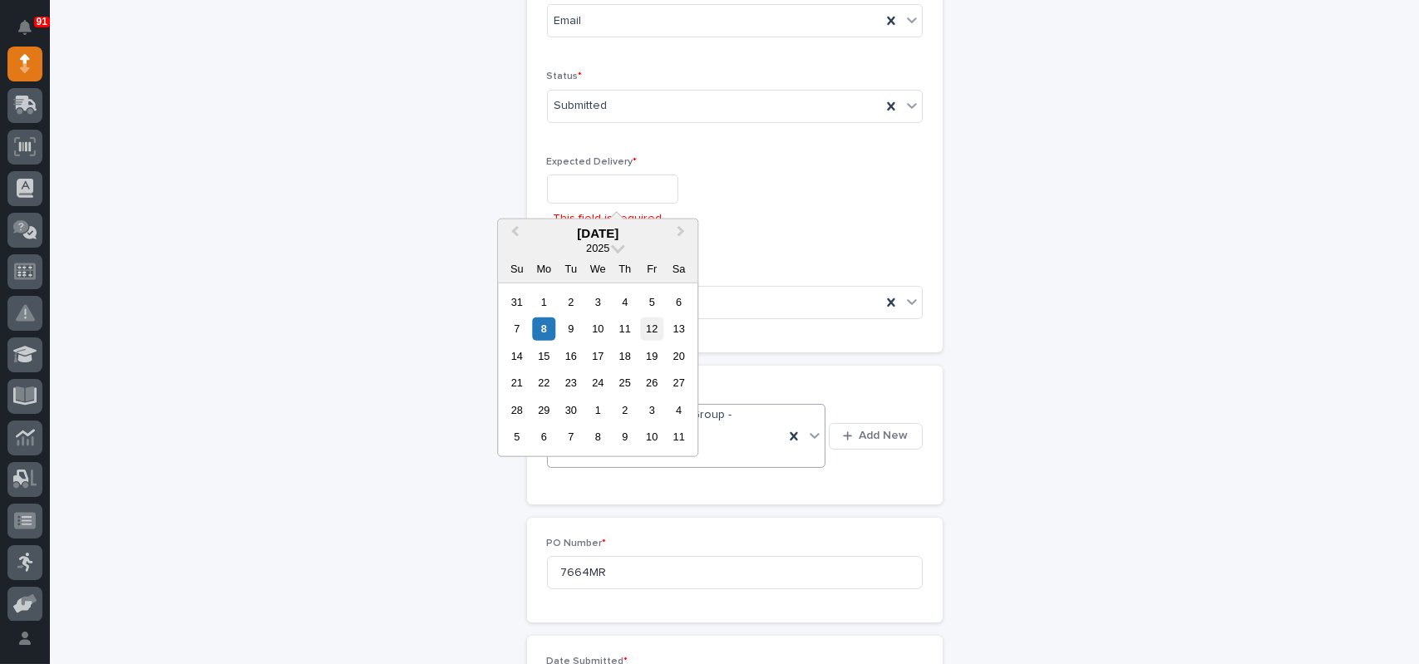
click at [650, 327] on div "12" at bounding box center [652, 328] width 22 height 22
type input "**********"
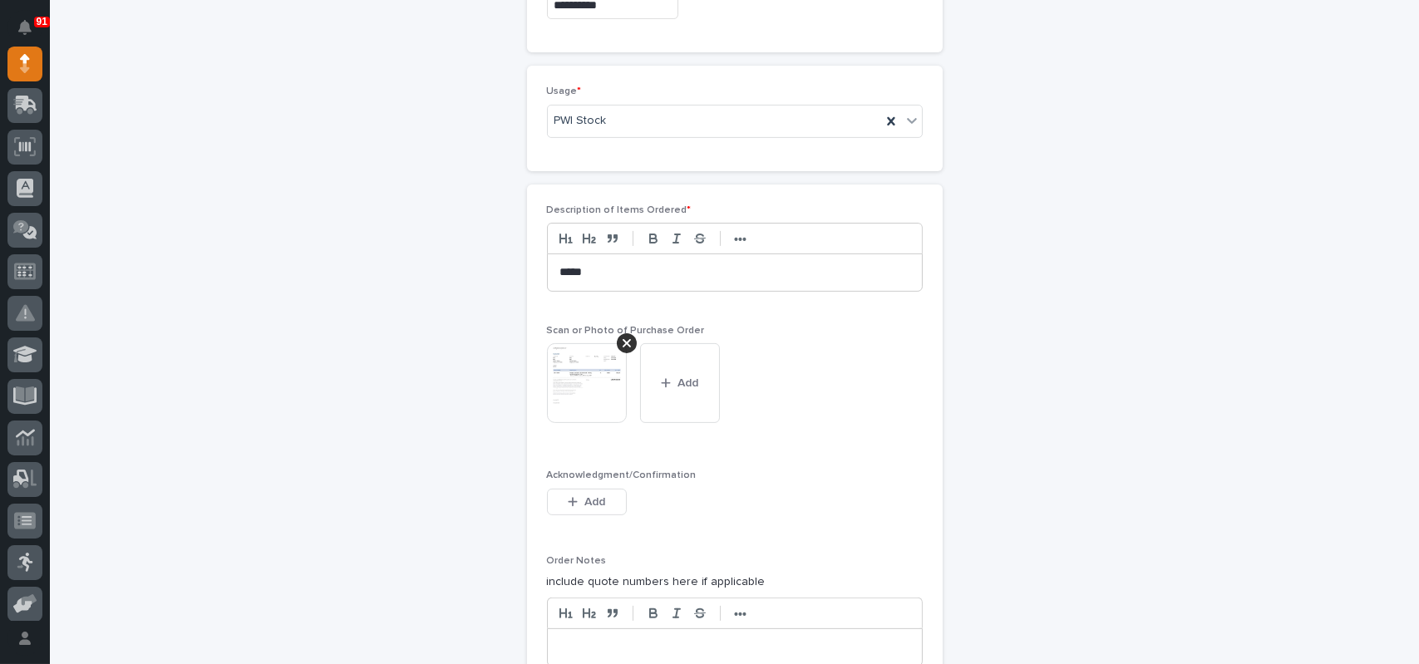
scroll to position [1658, 0]
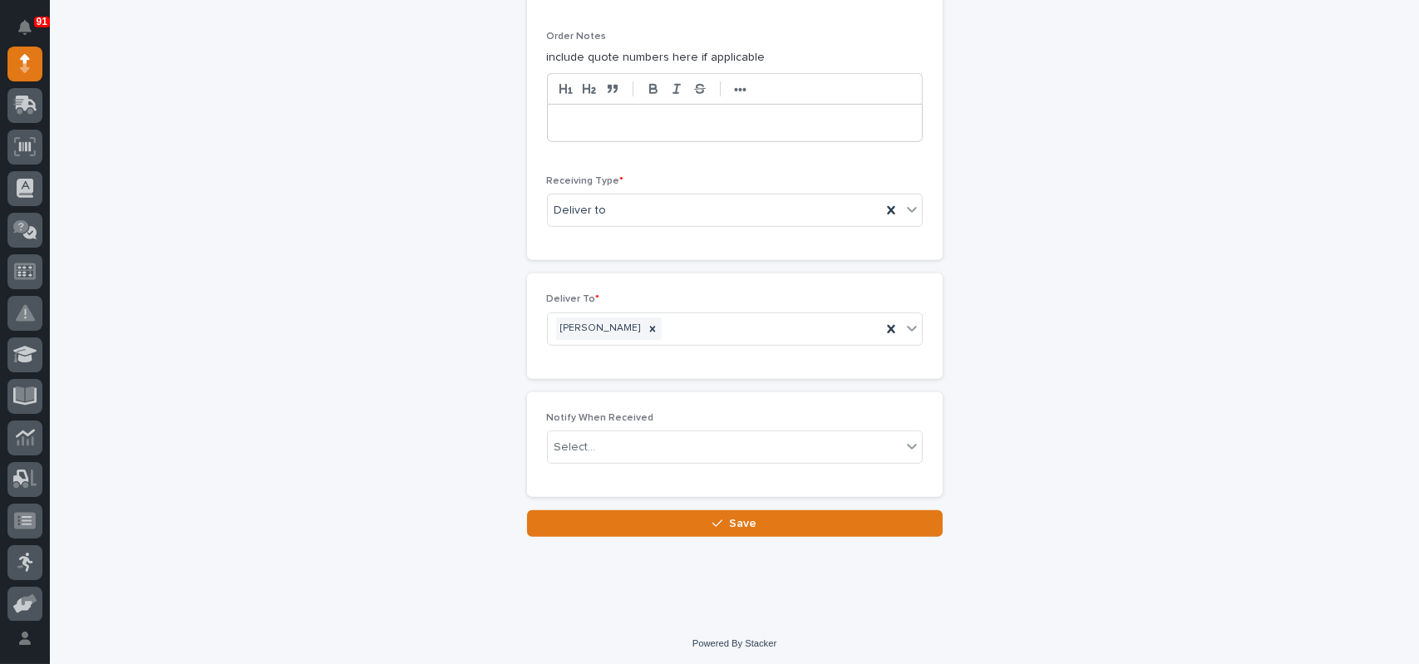
click at [653, 518] on button "Save" at bounding box center [735, 523] width 416 height 27
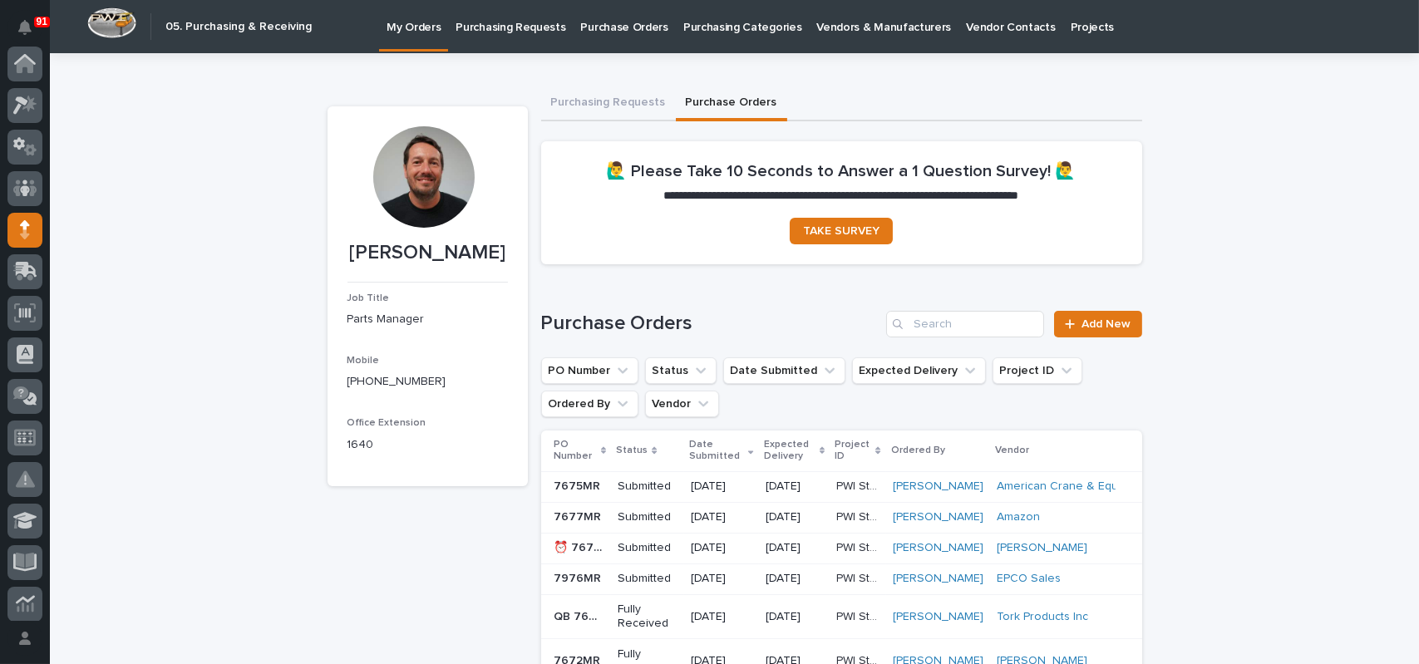
scroll to position [166, 0]
